Goal: Answer question/provide support

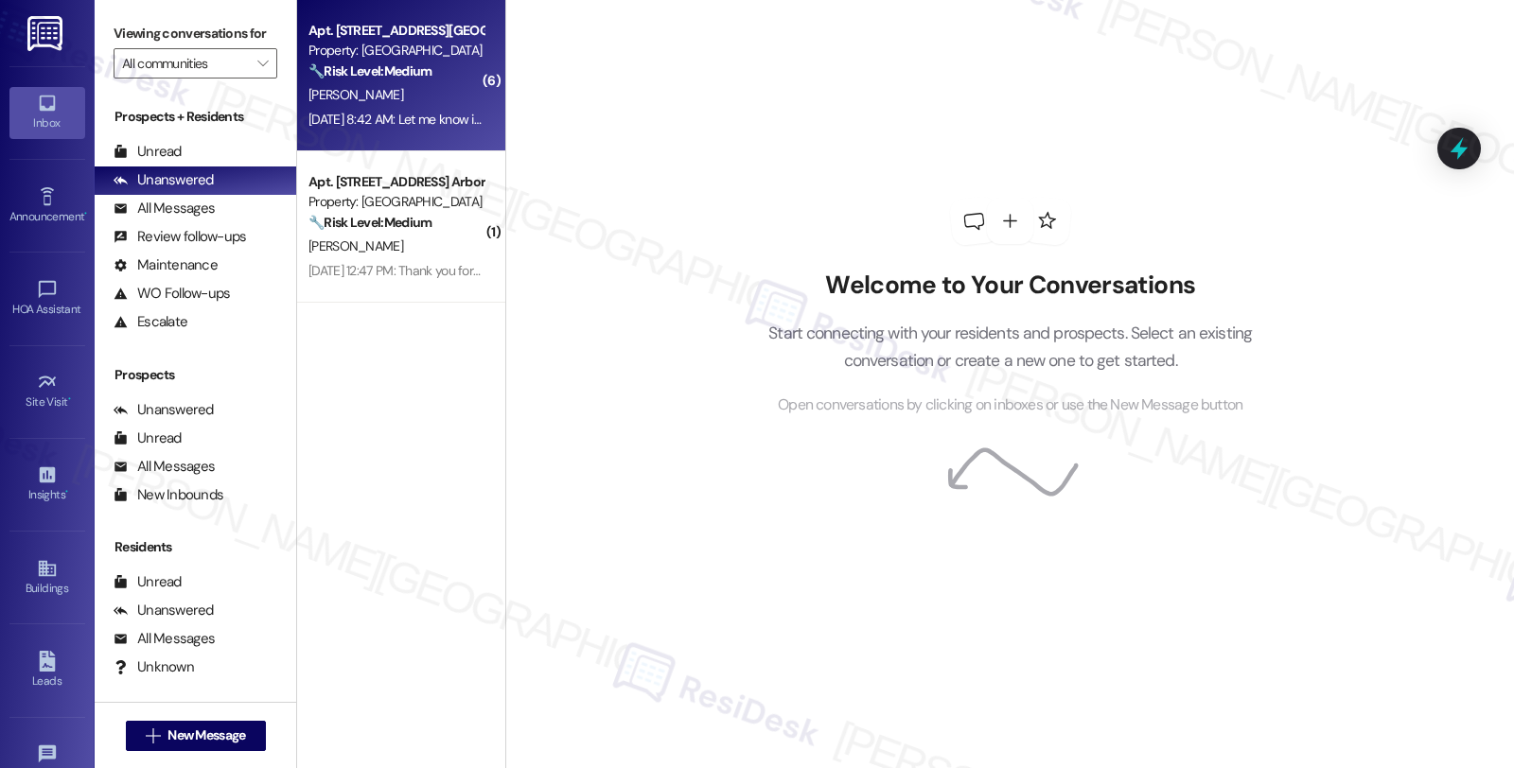
click at [440, 72] on div "🔧 Risk Level: Medium The resident is reporting that outdoor lights are not work…" at bounding box center [395, 71] width 175 height 20
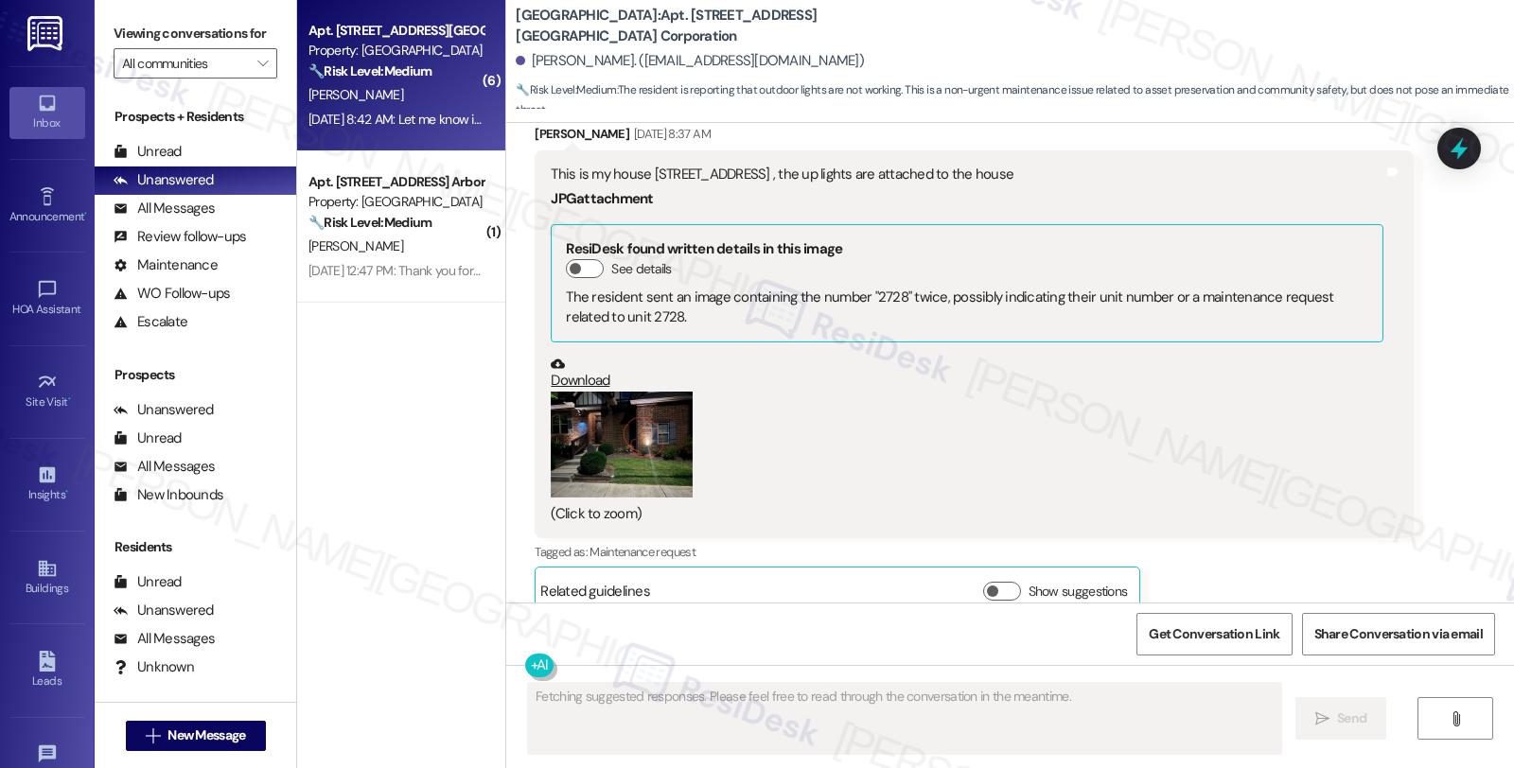
scroll to position [4735, 0]
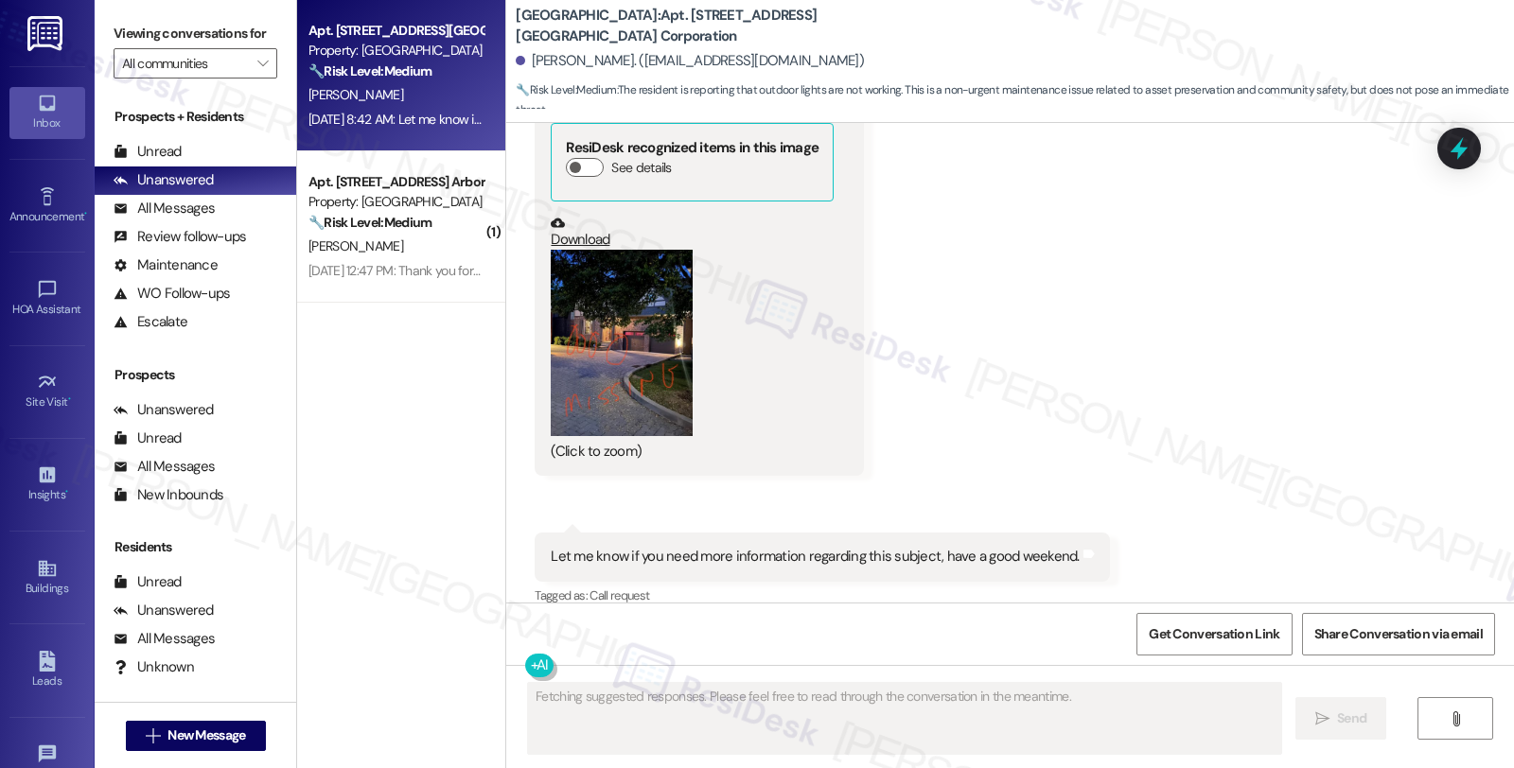
click at [630, 291] on button "Zoom image" at bounding box center [622, 343] width 142 height 186
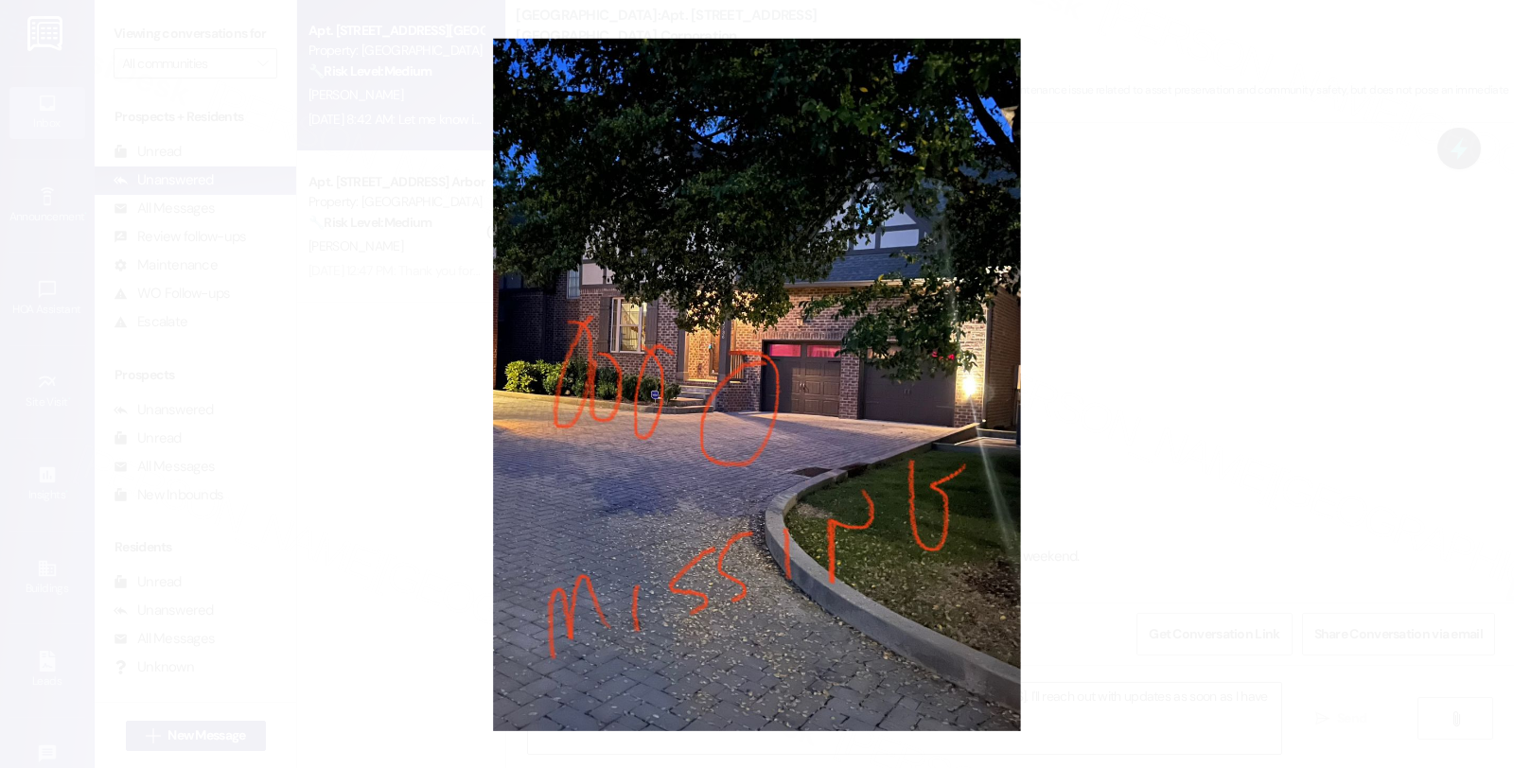
type textarea "Hi {{first_name}}, thanks for the follow-up. I'll check on the uplights at [STR…"
click at [1102, 329] on button "Unzoom image" at bounding box center [757, 384] width 1514 height 768
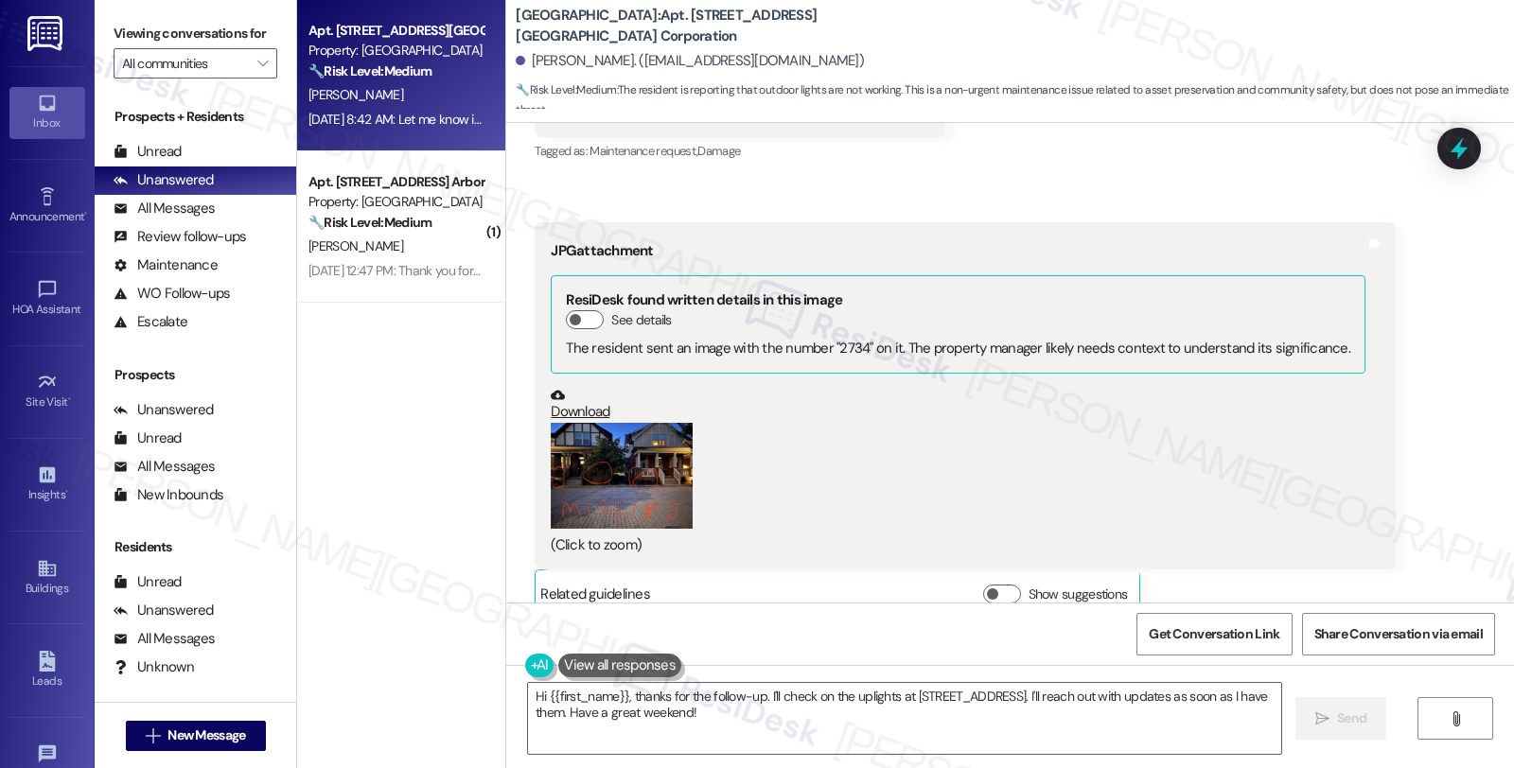
scroll to position [4104, 0]
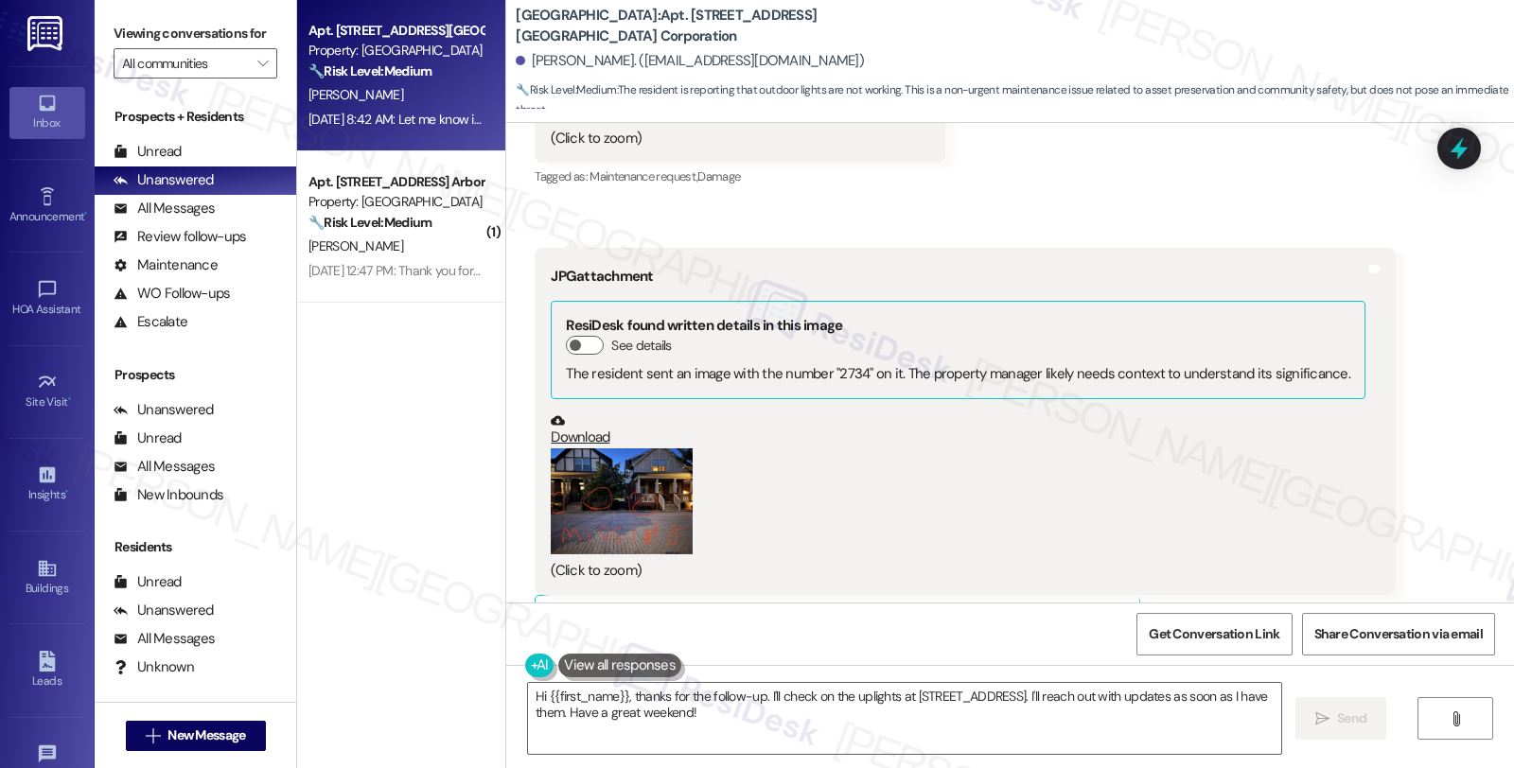
click at [602, 452] on button "Zoom image" at bounding box center [622, 501] width 142 height 107
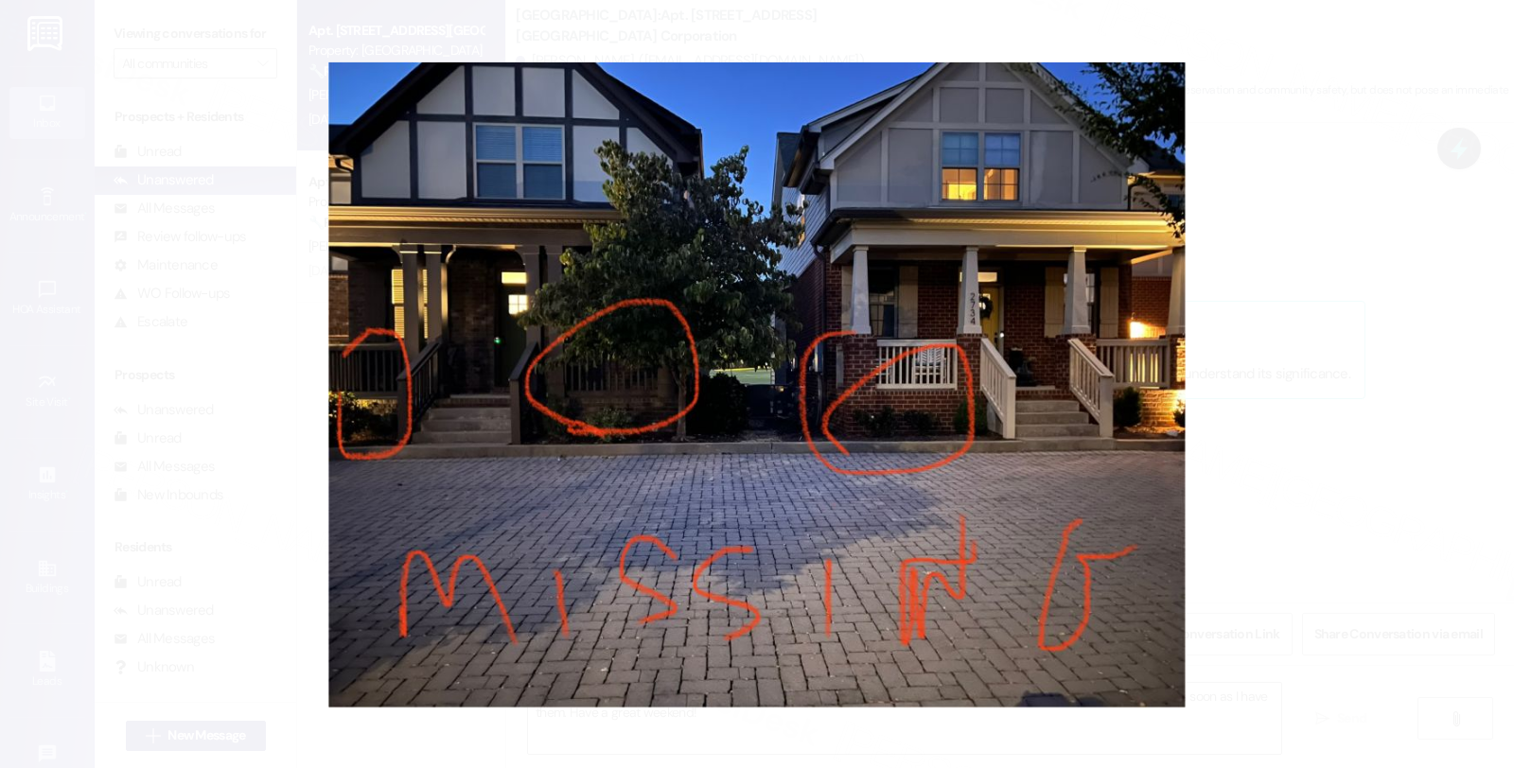
click at [1299, 394] on button "Unzoom image" at bounding box center [757, 384] width 1514 height 768
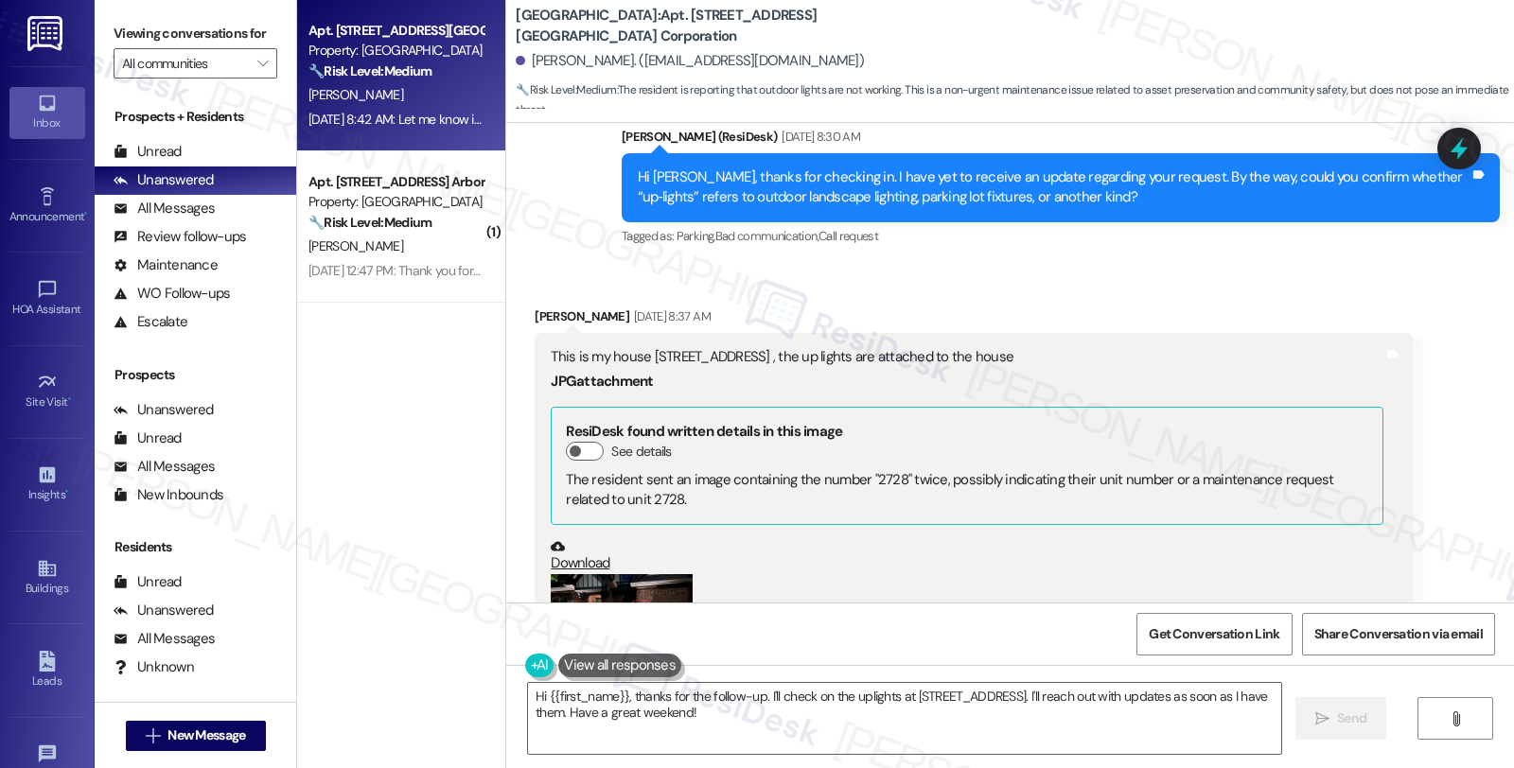
scroll to position [2107, 0]
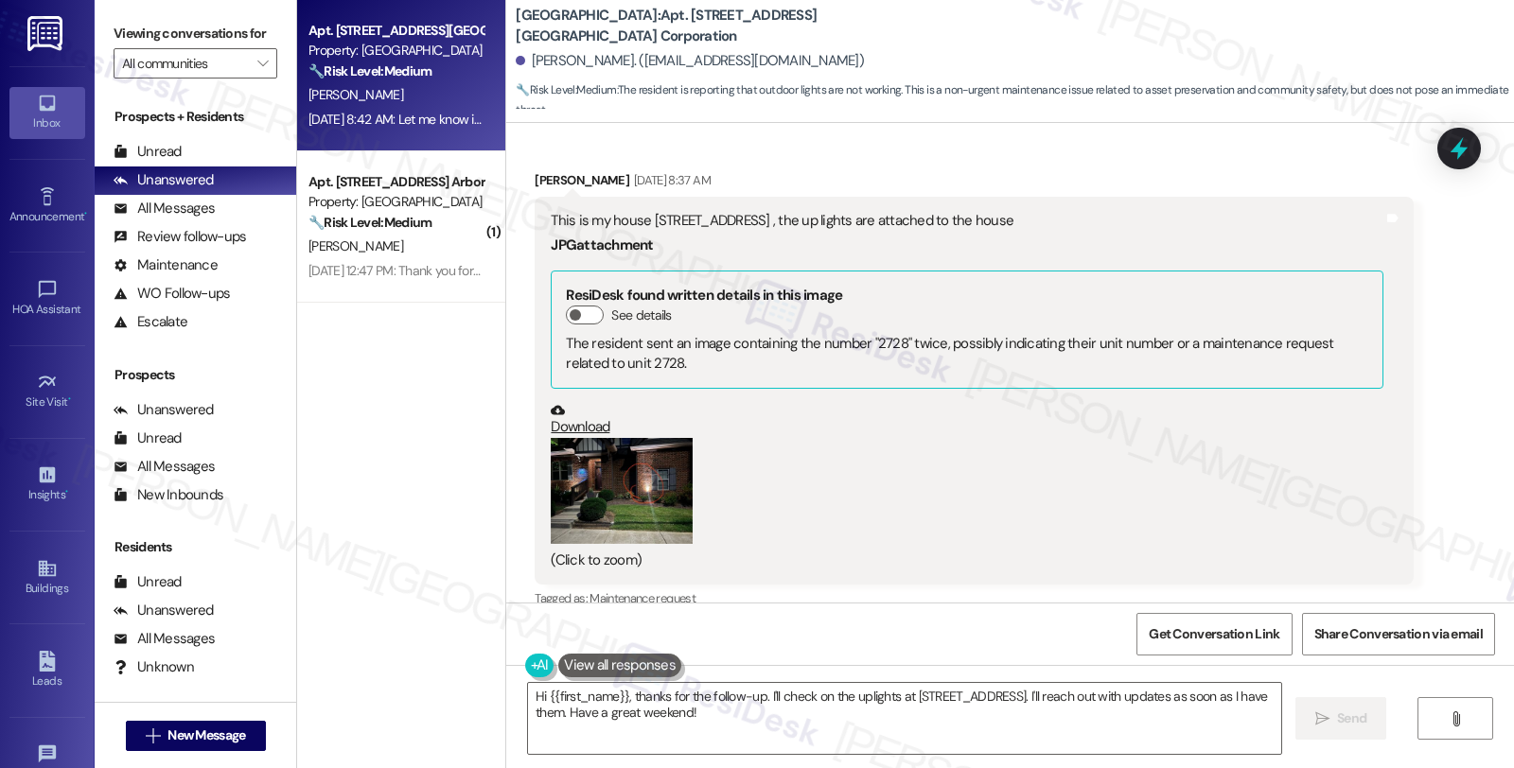
click at [618, 470] on button "Zoom image" at bounding box center [622, 491] width 142 height 107
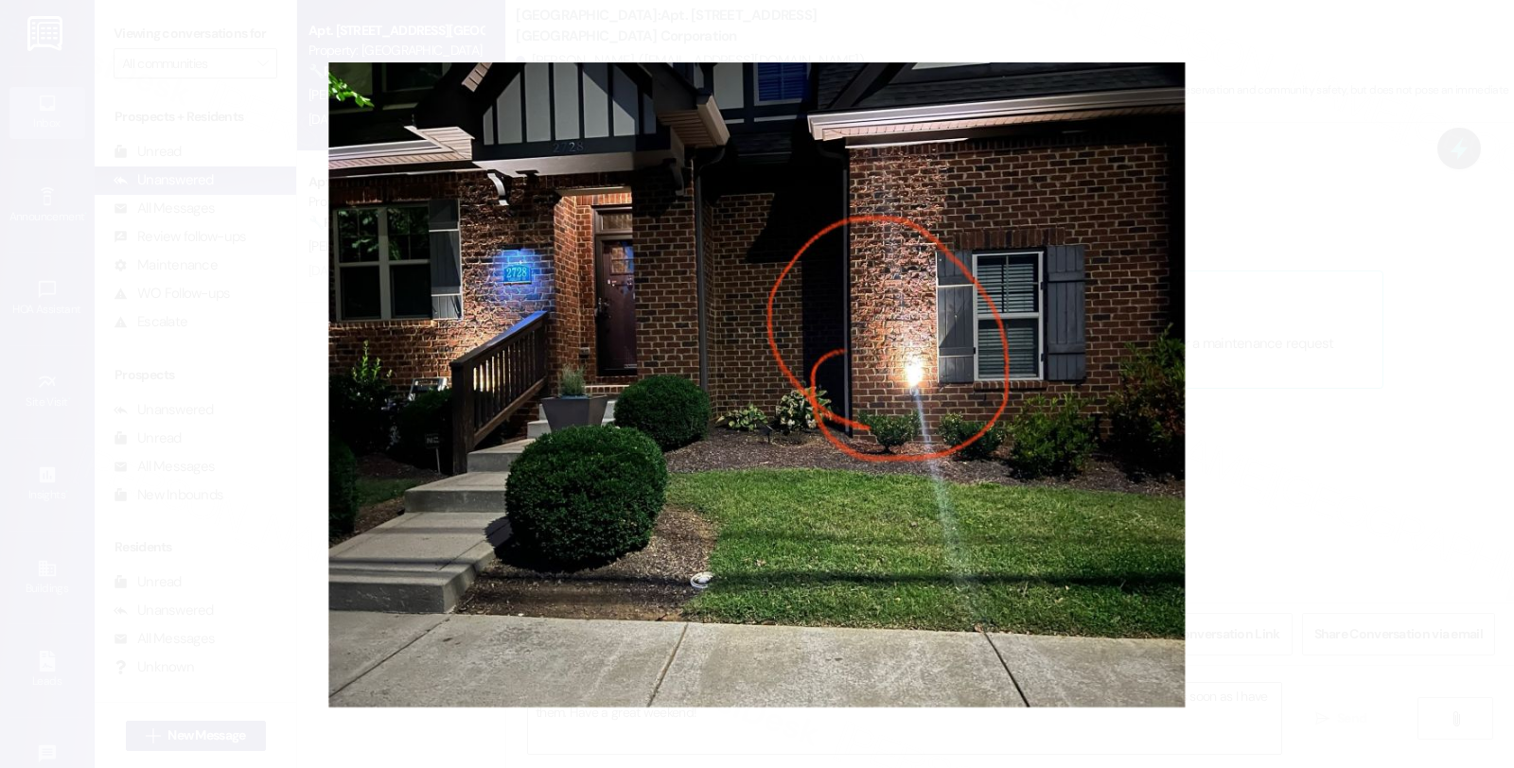
click at [1282, 429] on button "Unzoom image" at bounding box center [757, 384] width 1514 height 768
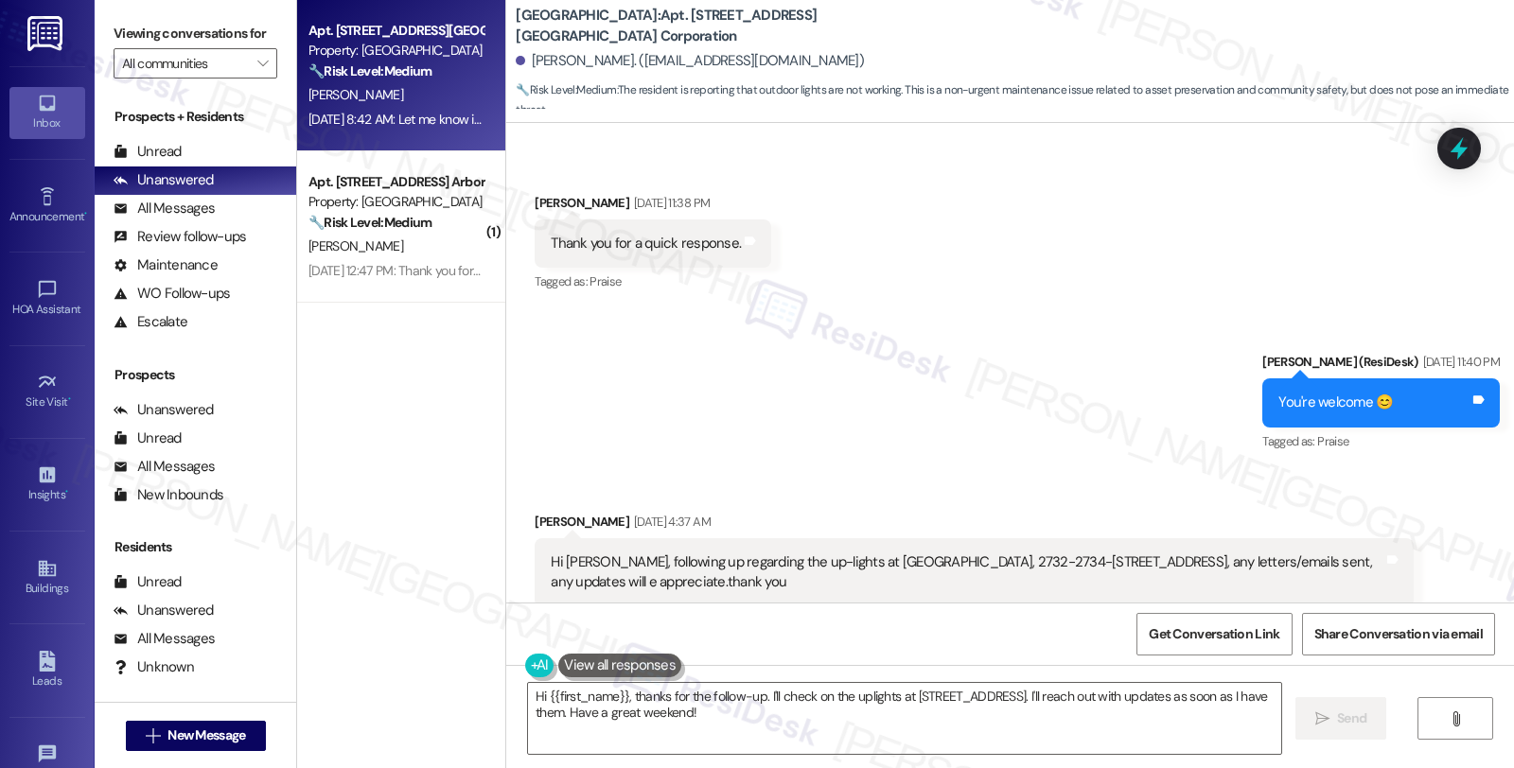
scroll to position [1477, 0]
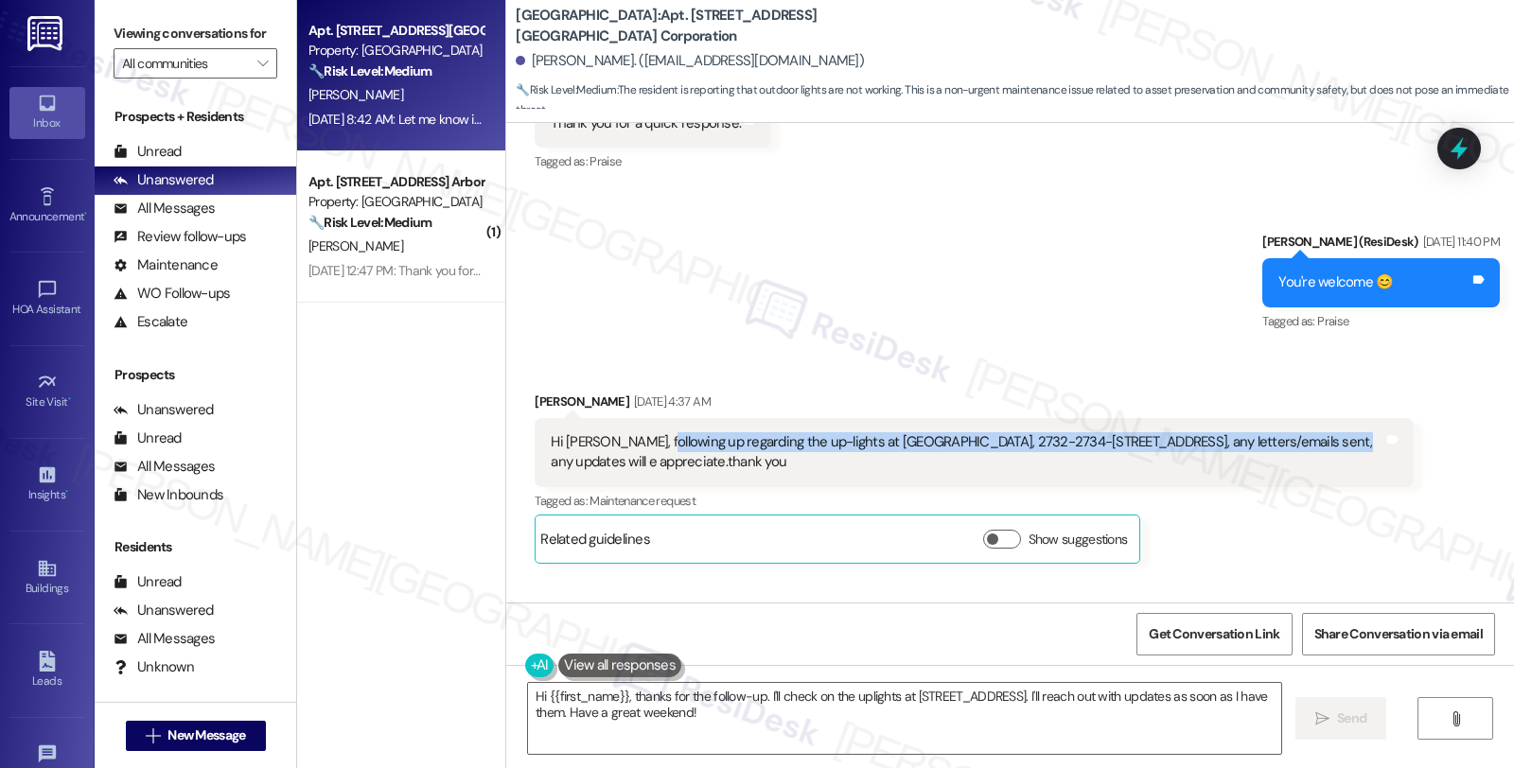
drag, startPoint x: 640, startPoint y: 428, endPoint x: 1254, endPoint y: 447, distance: 614.3
click at [1287, 432] on div "Hi [PERSON_NAME], following up regarding the up-lights at [GEOGRAPHIC_DATA], 27…" at bounding box center [967, 452] width 832 height 41
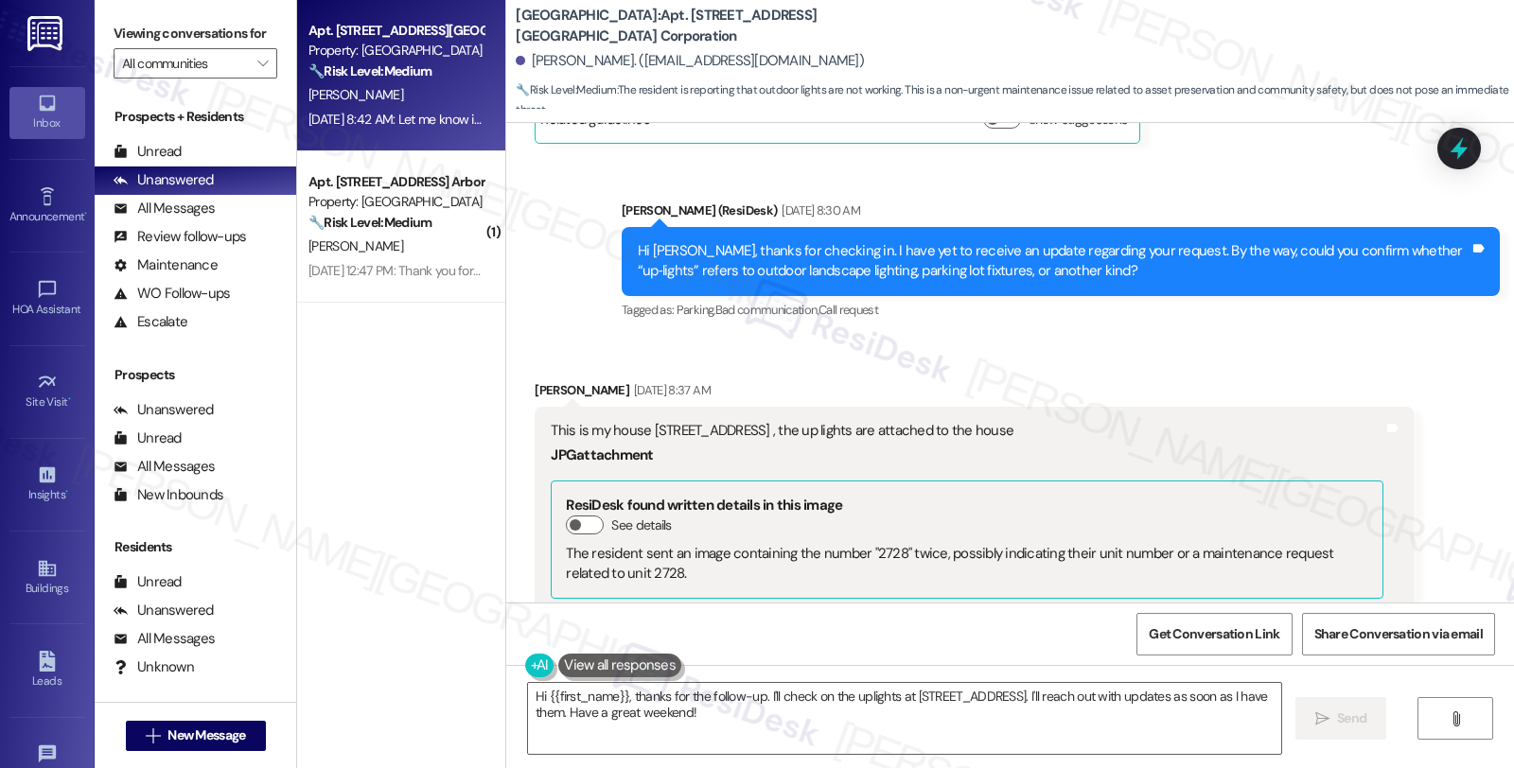
scroll to position [2107, 0]
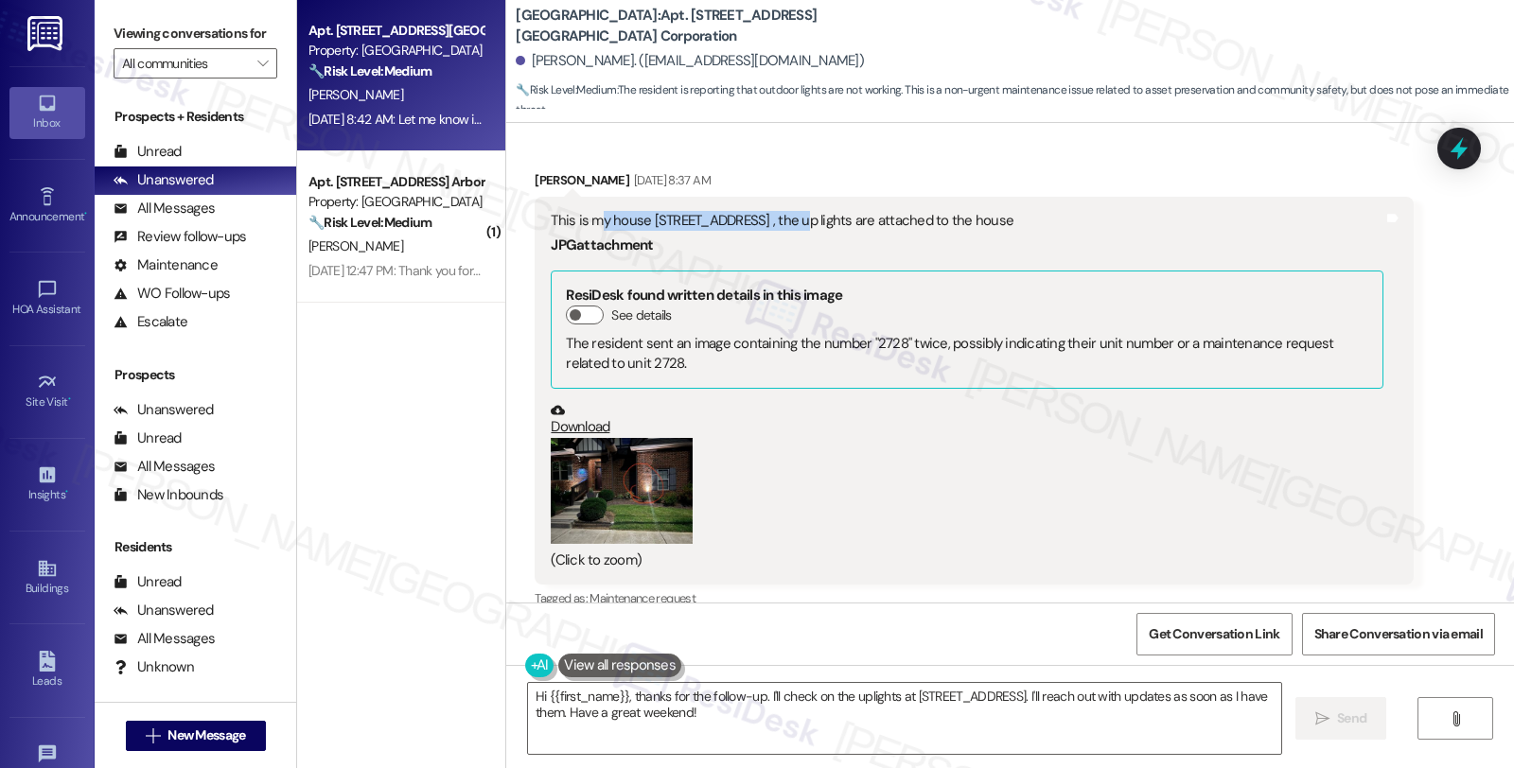
drag, startPoint x: 591, startPoint y: 193, endPoint x: 777, endPoint y: 210, distance: 186.2
click at [777, 211] on div "This is my house [STREET_ADDRESS] , the up lights are attached to the house" at bounding box center [967, 221] width 832 height 20
click at [627, 471] on button "Zoom image" at bounding box center [622, 491] width 142 height 107
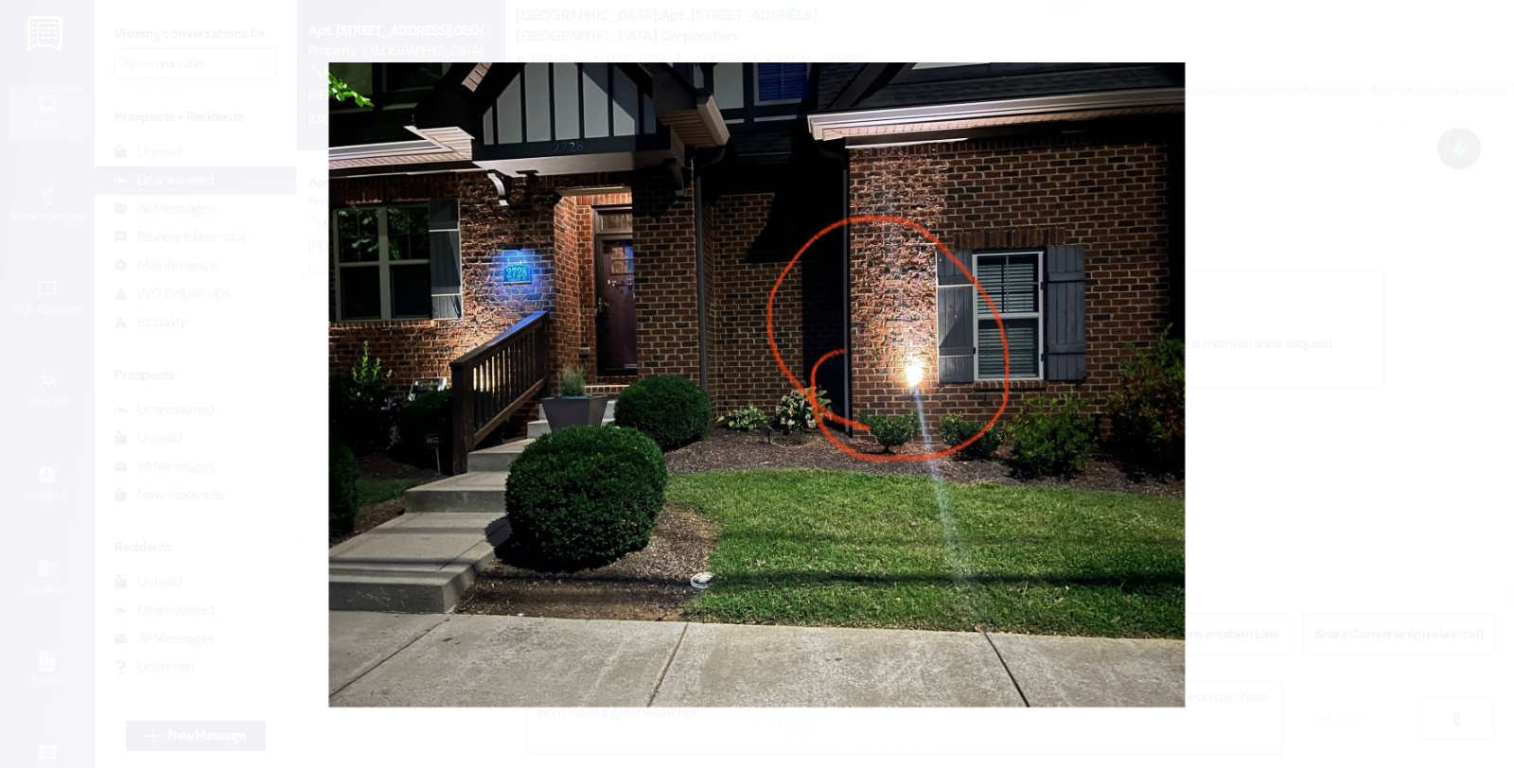
click at [1197, 382] on button "Unzoom image" at bounding box center [757, 384] width 1514 height 768
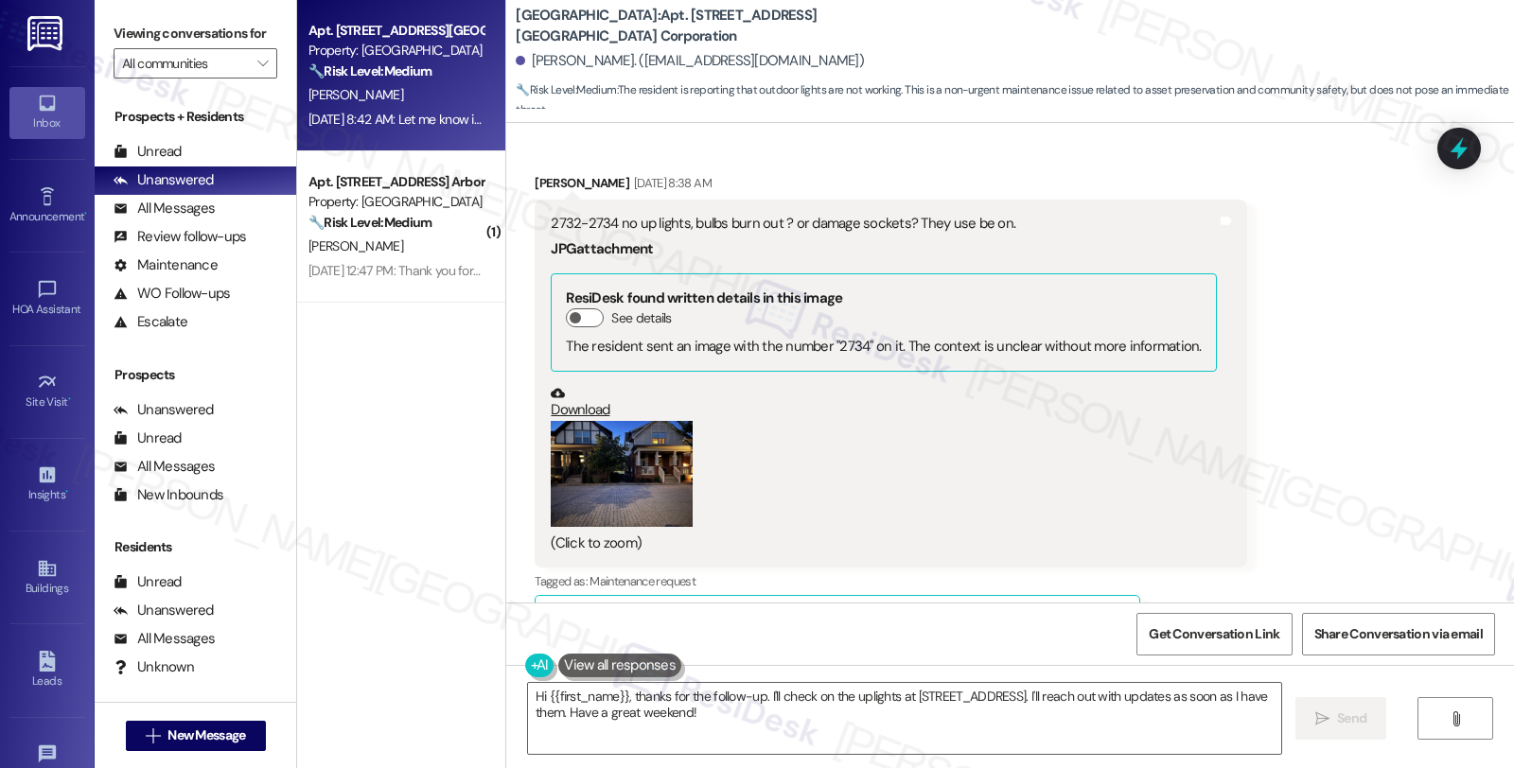
scroll to position [2843, 0]
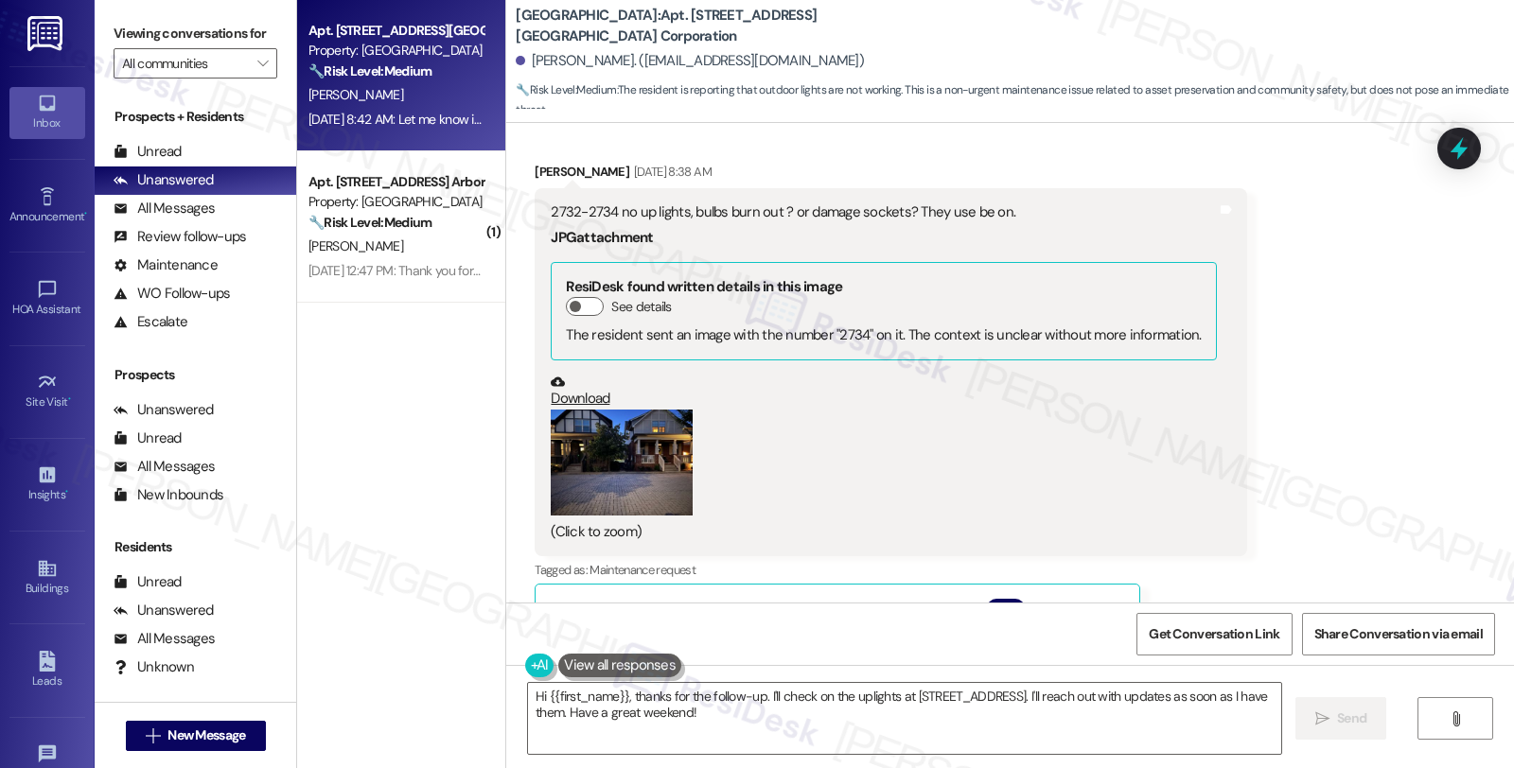
click at [599, 427] on button "Zoom image" at bounding box center [622, 463] width 142 height 107
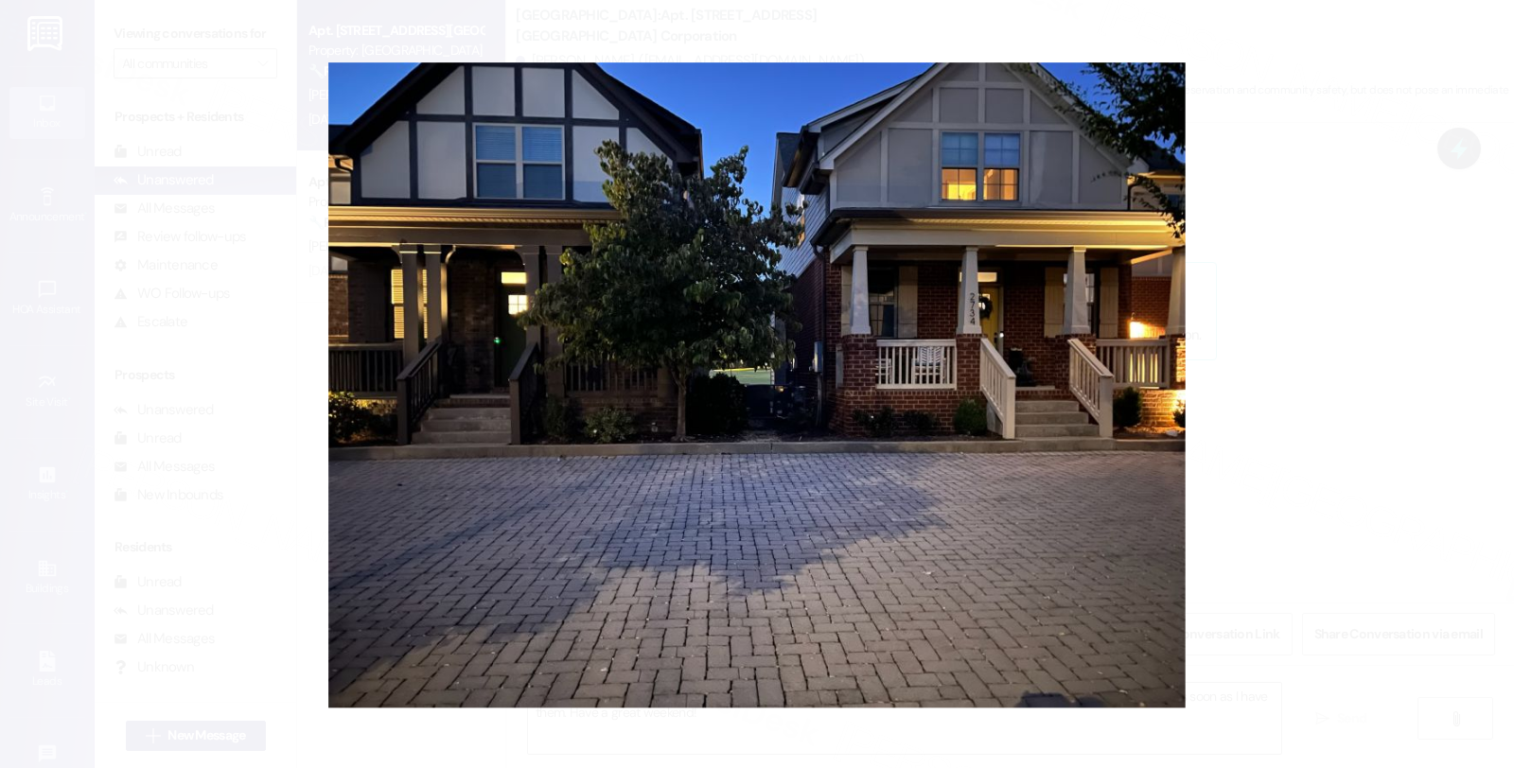
click at [1250, 418] on button "Unzoom image" at bounding box center [757, 384] width 1514 height 768
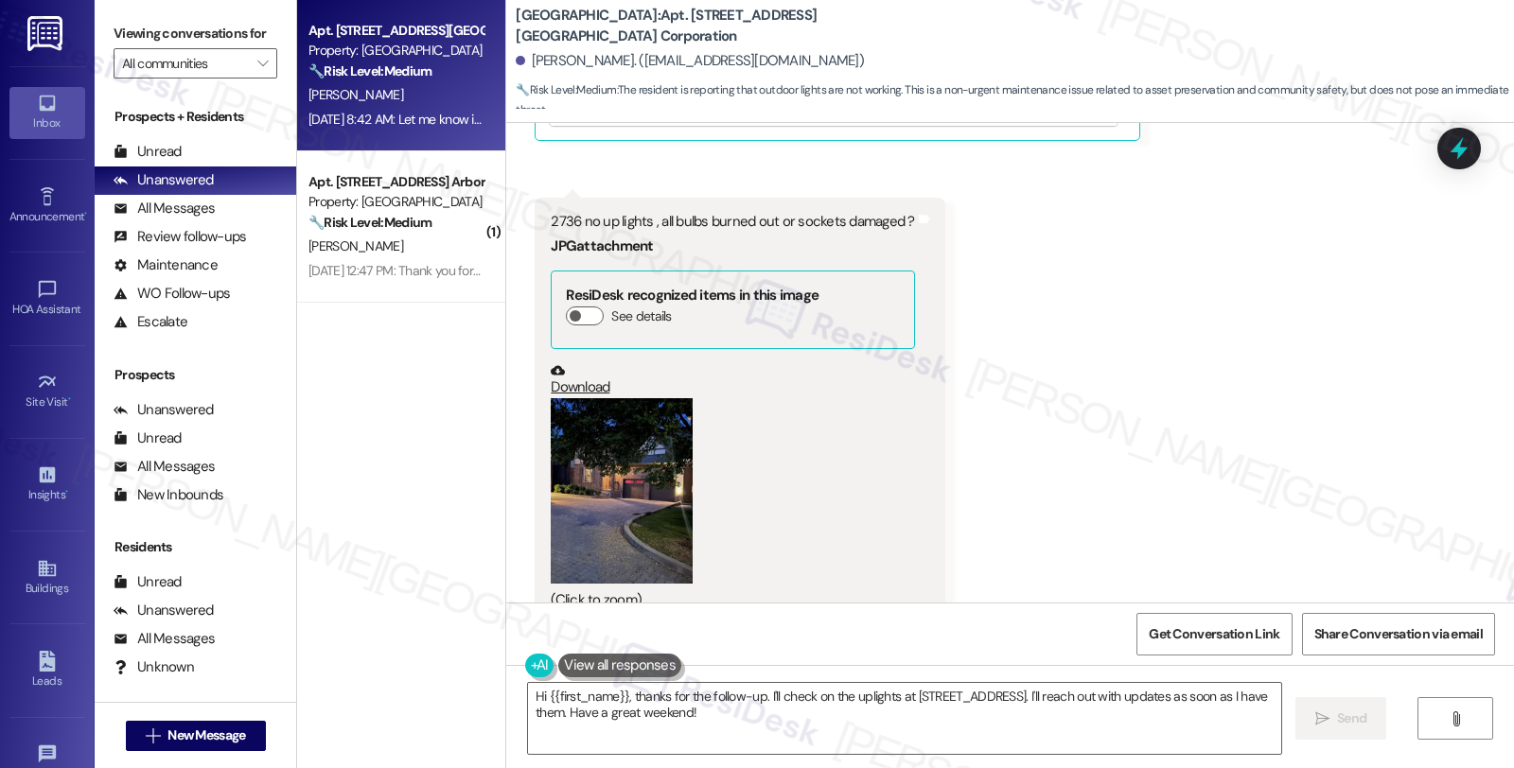
scroll to position [3684, 0]
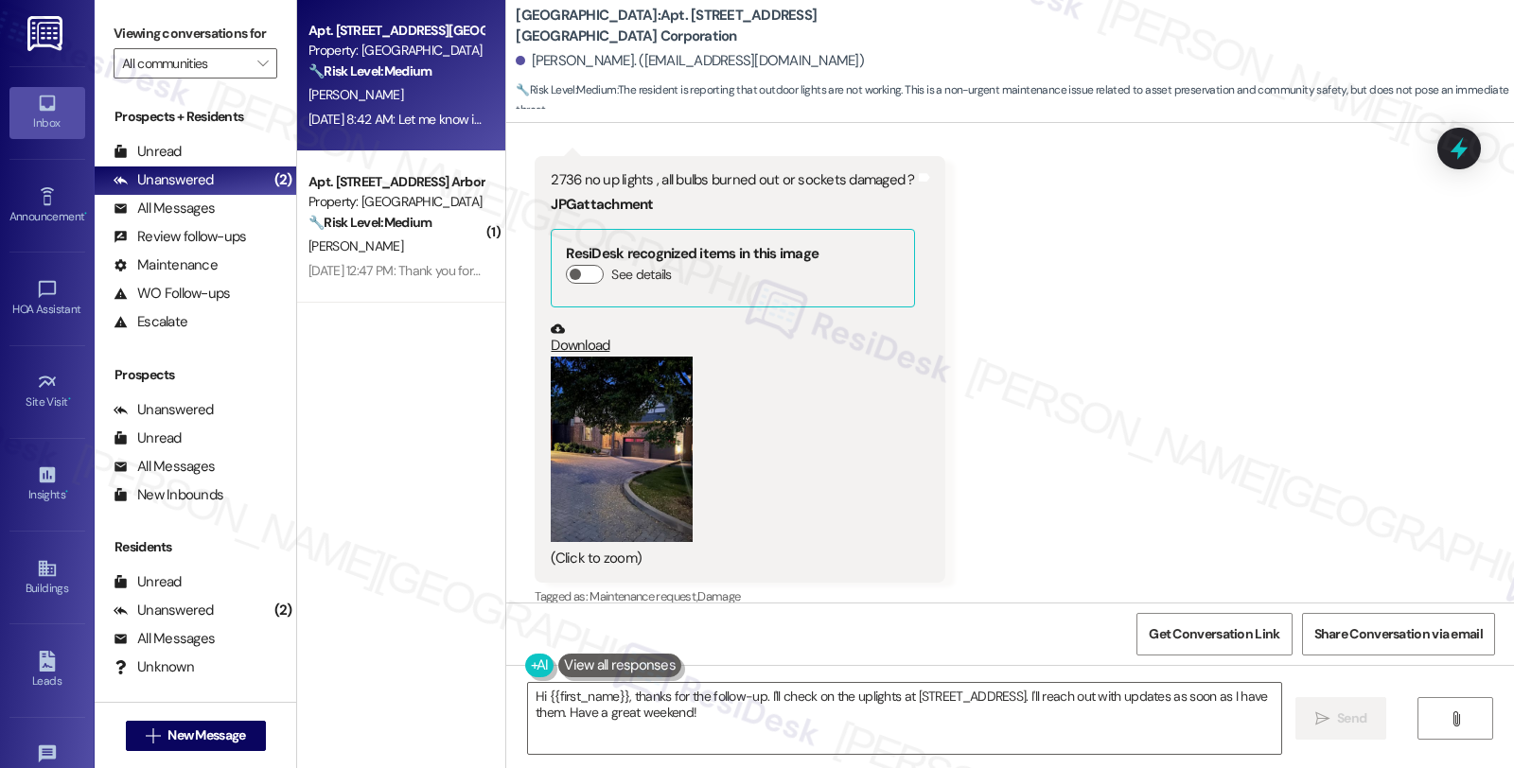
click at [609, 450] on button "Zoom image" at bounding box center [622, 450] width 142 height 186
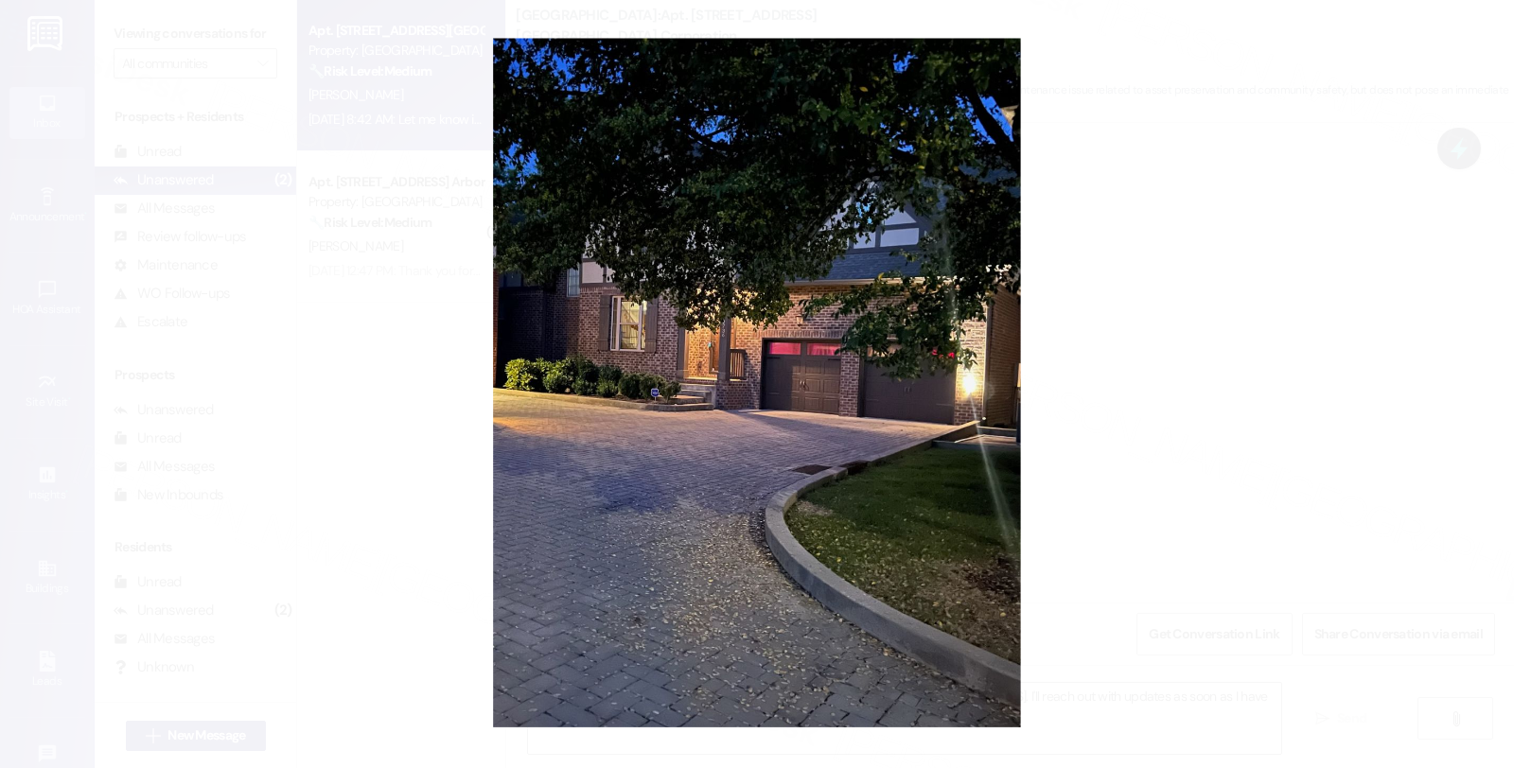
click at [1136, 360] on button "Unzoom image" at bounding box center [757, 384] width 1514 height 768
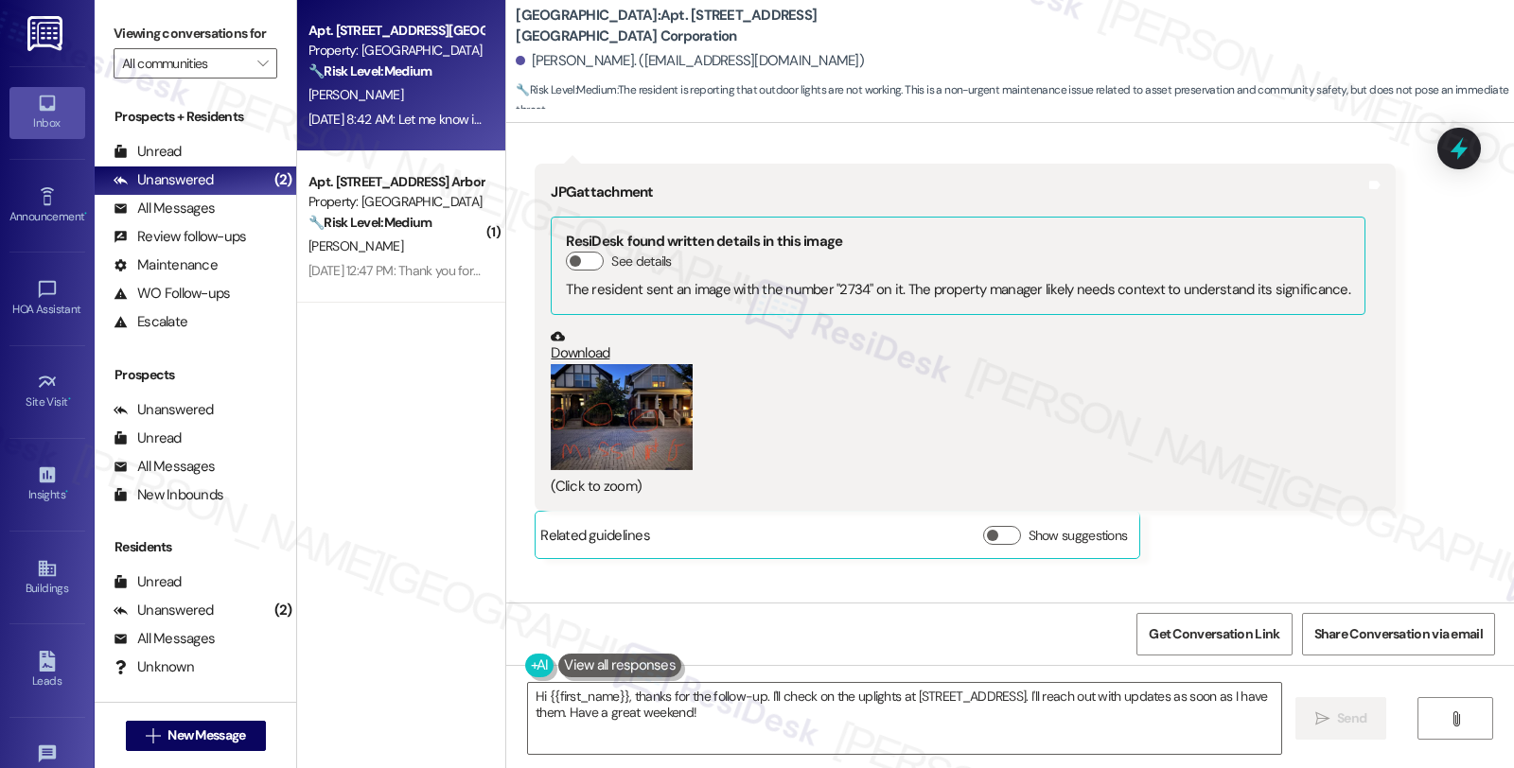
scroll to position [4210, 0]
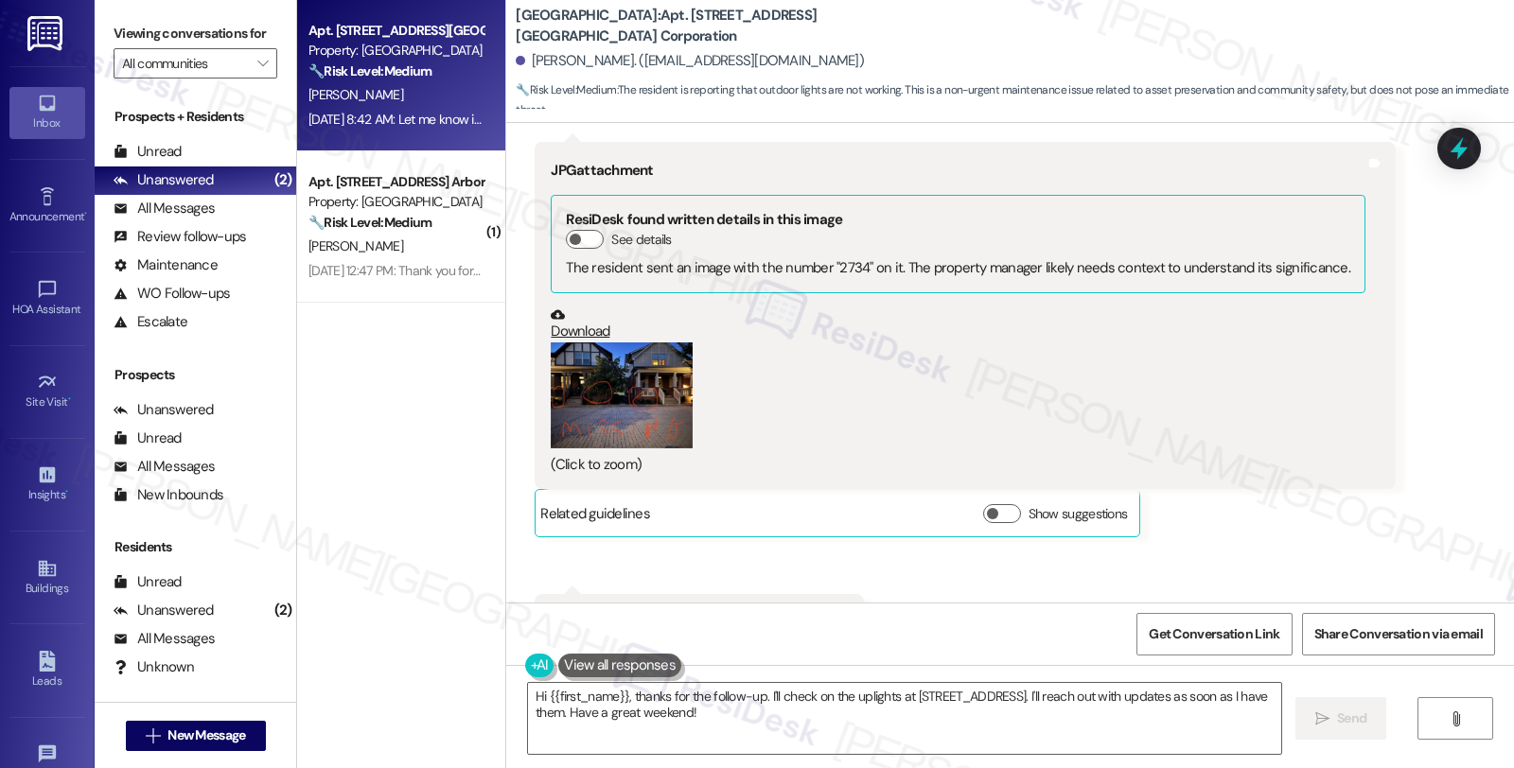
click at [628, 397] on button "Zoom image" at bounding box center [622, 395] width 142 height 107
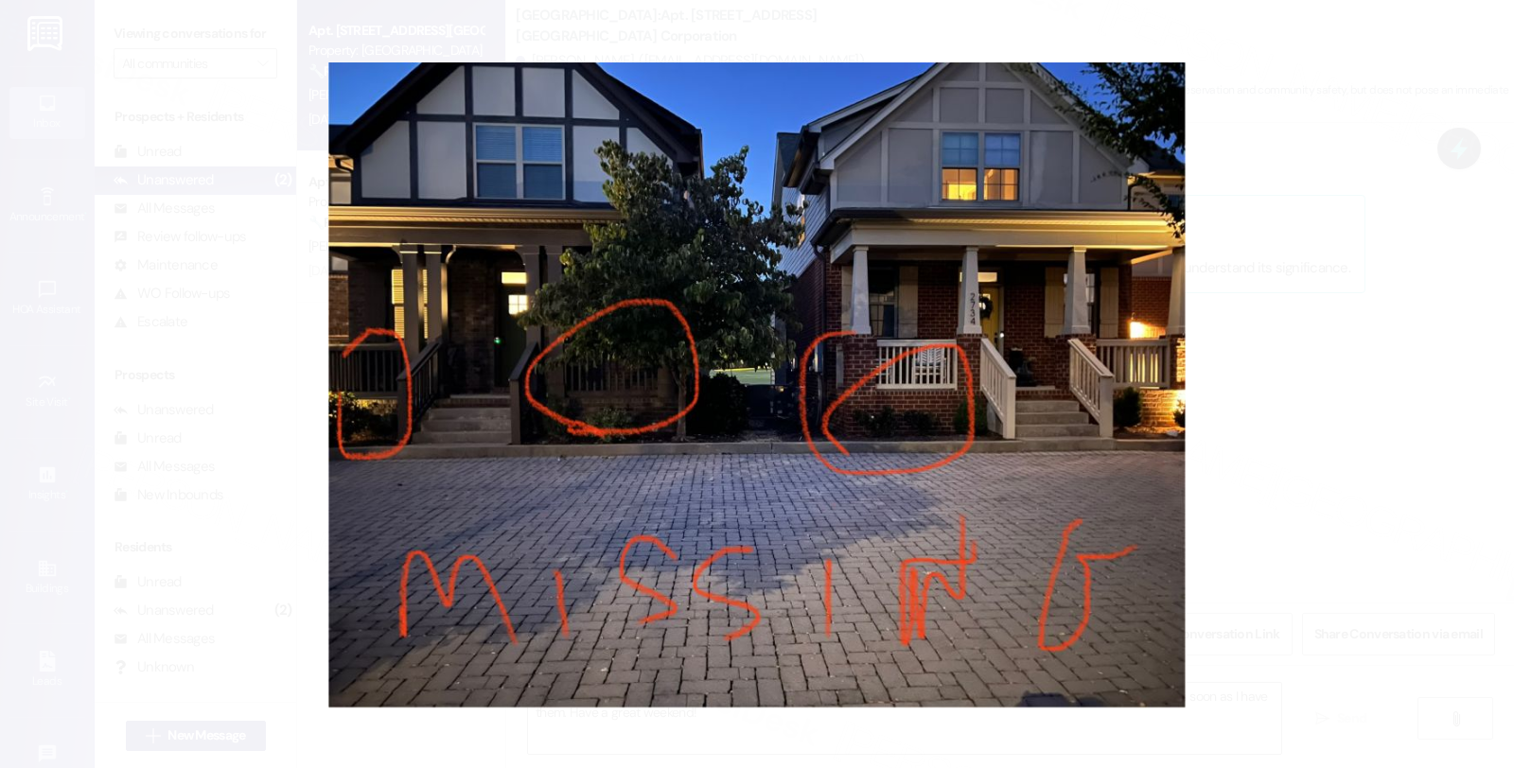
click at [1230, 350] on button "Unzoom image" at bounding box center [757, 384] width 1514 height 768
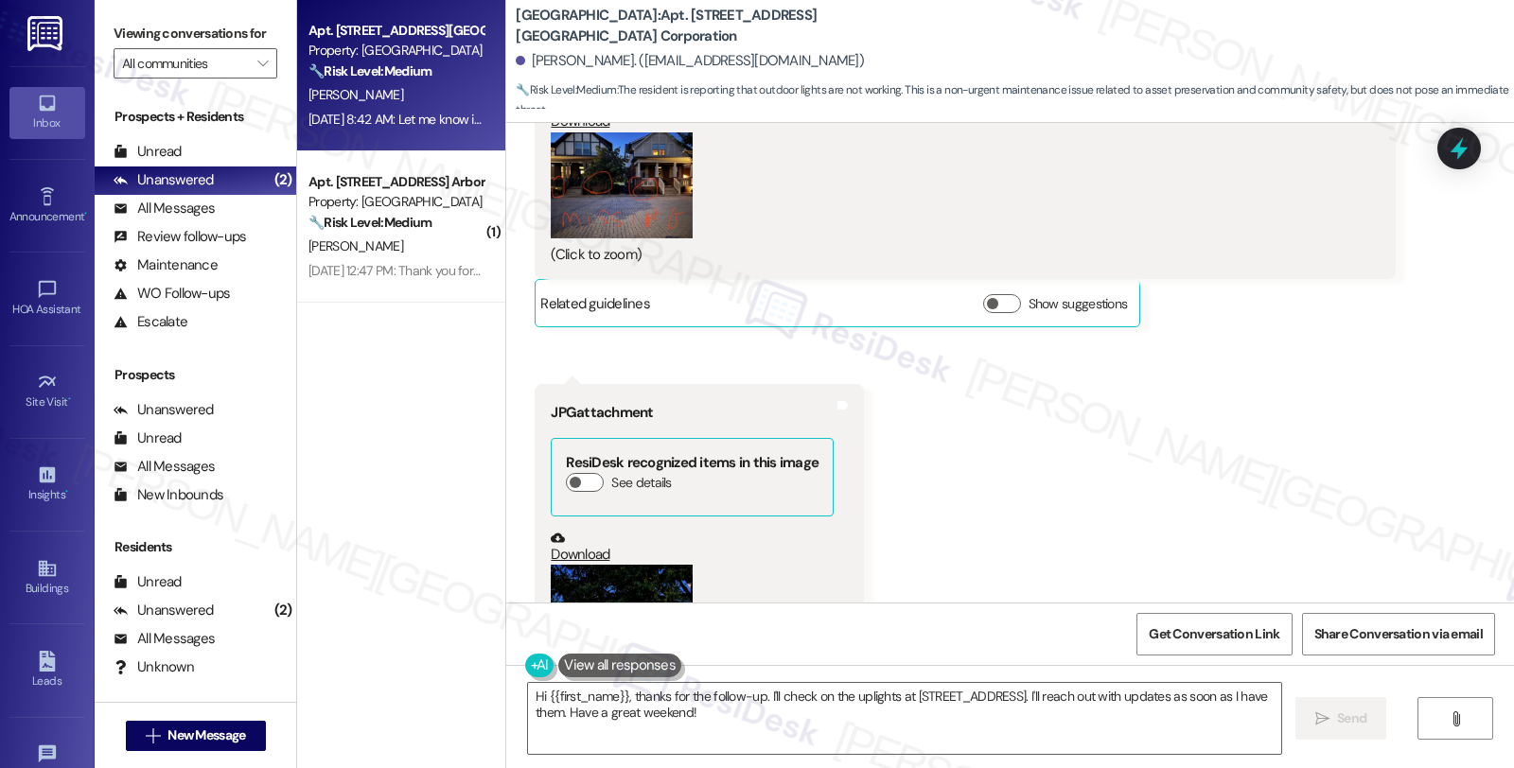
scroll to position [4525, 0]
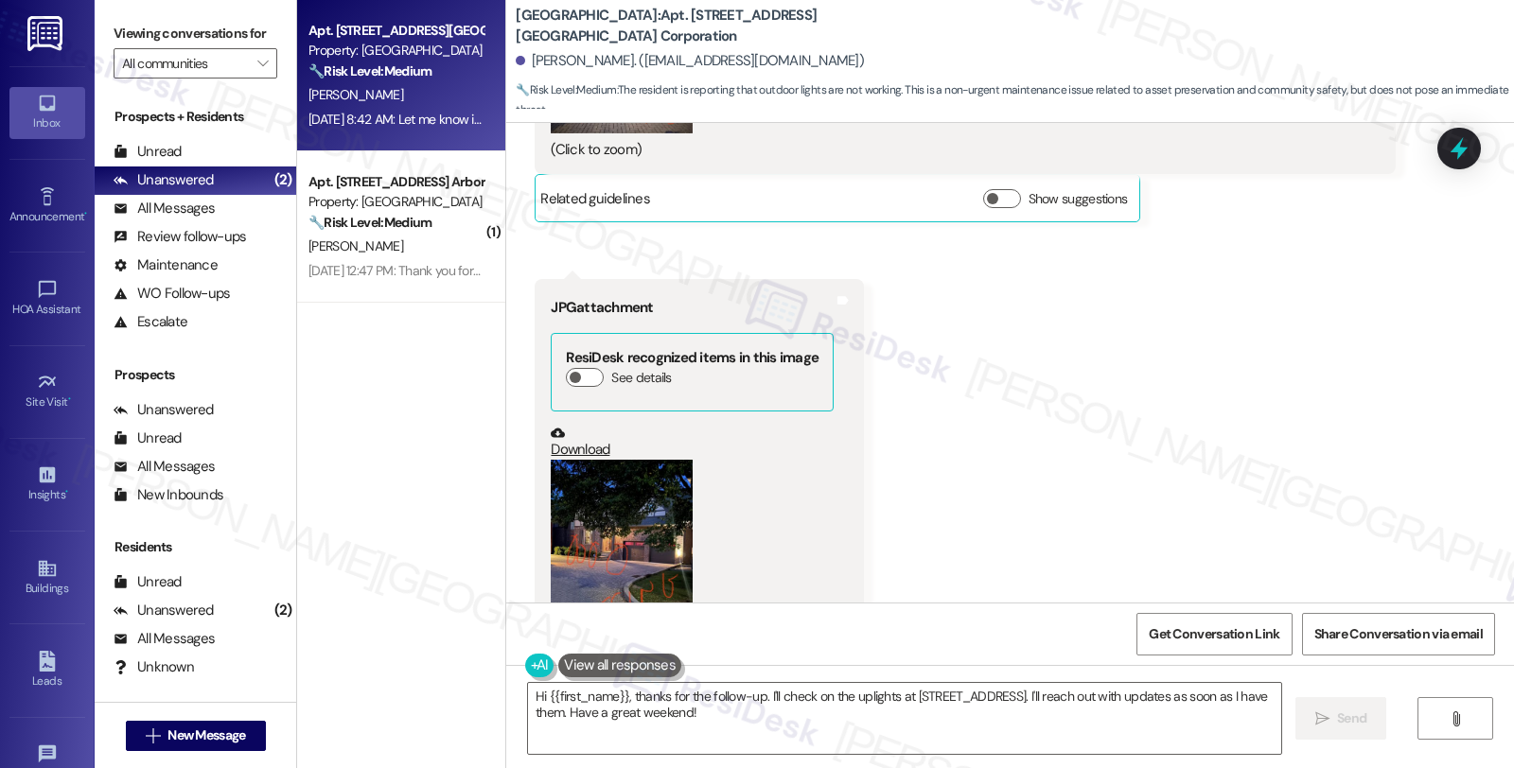
click at [600, 484] on button "Zoom image" at bounding box center [622, 553] width 142 height 186
